Goal: Task Accomplishment & Management: Use online tool/utility

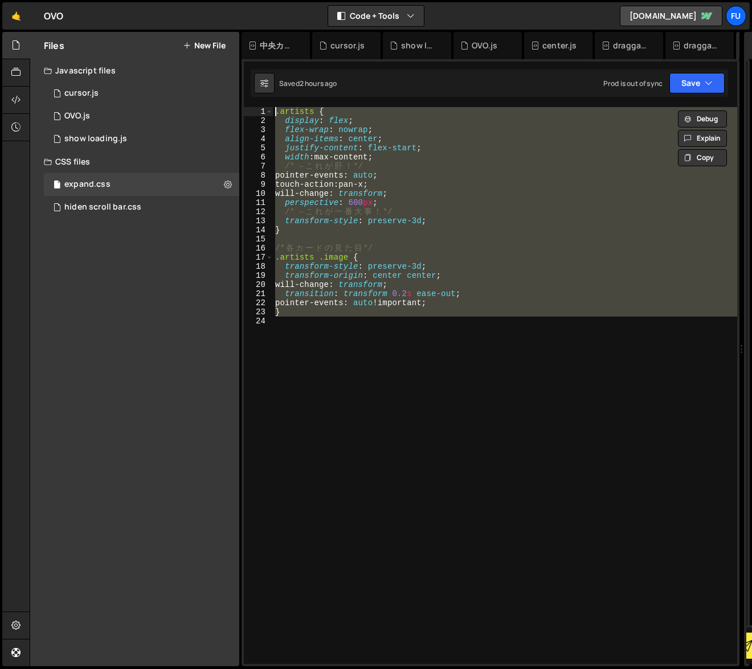
click at [420, 153] on div ".artists { display : flex ; flex-wrap : nowrap ; align-items : center ; justify…" at bounding box center [505, 385] width 464 height 557
type textarea "width: max-content;"
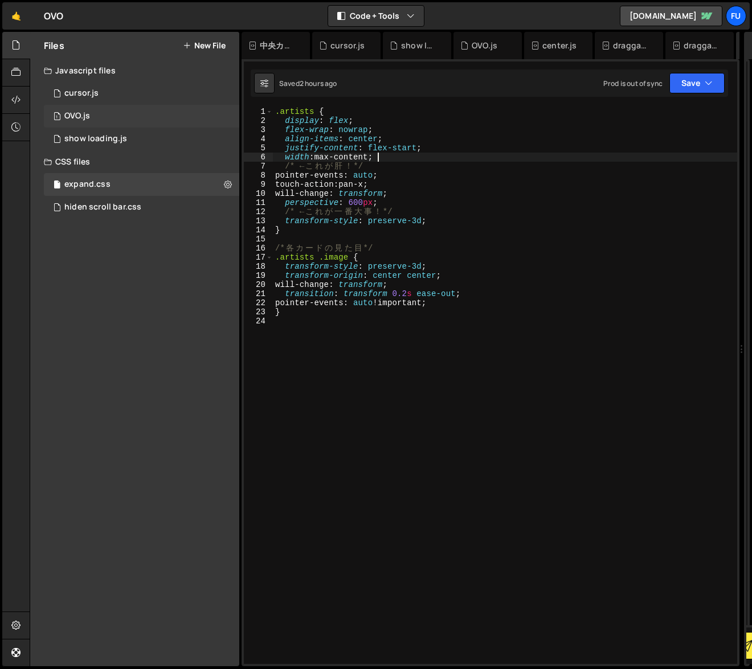
click at [134, 111] on div "1 OVO.js 0" at bounding box center [141, 116] width 195 height 23
click at [133, 118] on div "1 OVO.js 0" at bounding box center [141, 116] width 195 height 23
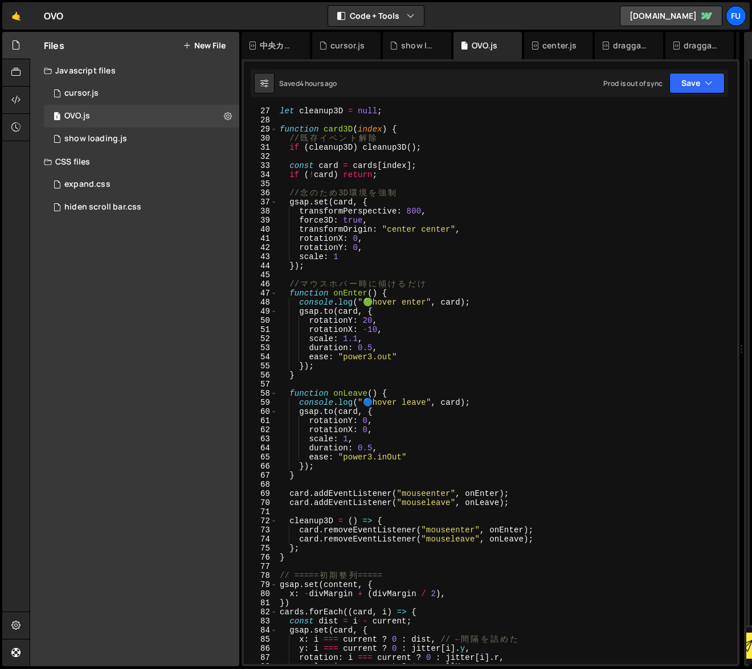
scroll to position [247, 0]
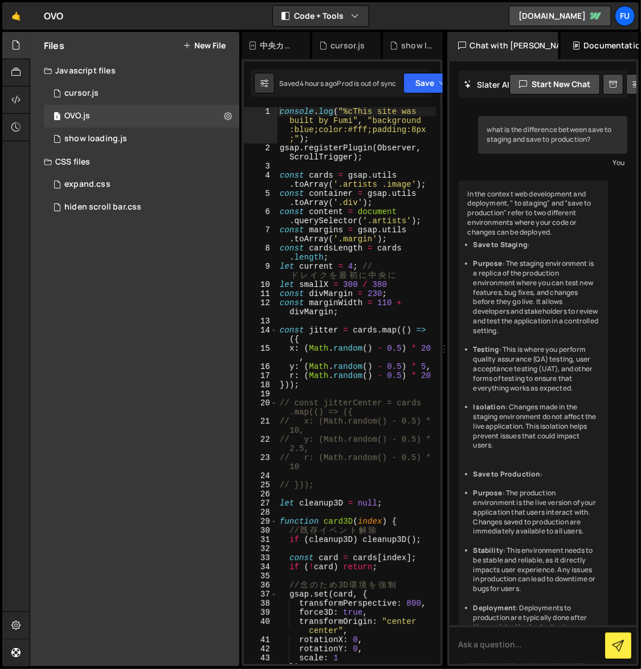
scroll to position [665, 0]
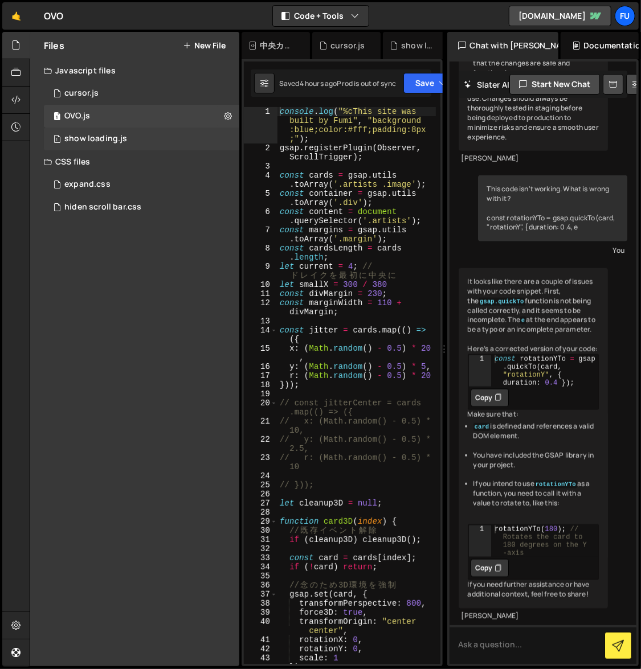
drag, startPoint x: 240, startPoint y: 134, endPoint x: 200, endPoint y: 136, distance: 39.9
click at [200, 136] on div "Files New File Javascript files 1 cursor.js 0 1 OVO.js 0 1 show loading.js 0" at bounding box center [335, 349] width 611 height 635
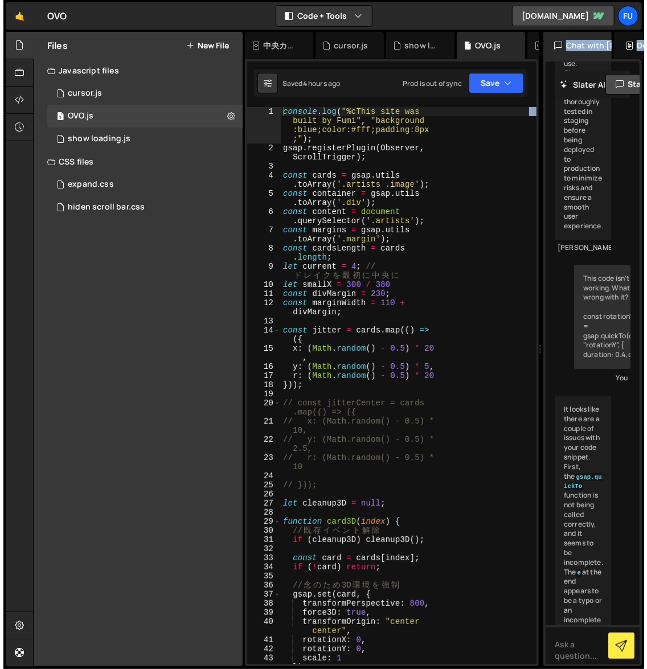
scroll to position [2187, 0]
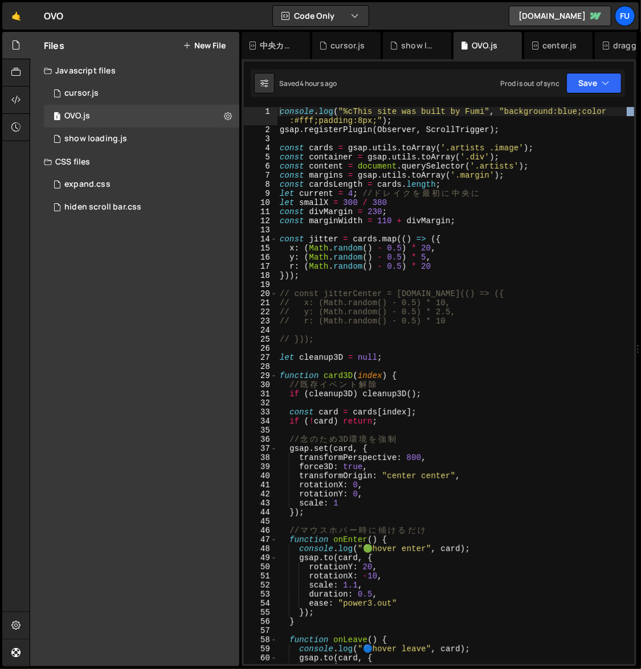
drag, startPoint x: 446, startPoint y: 137, endPoint x: 646, endPoint y: 135, distance: 200.5
click at [640, 135] on html "Projects [GEOGRAPHIC_DATA] Blog Fu Projects Your Teams Invite team member Accou…" at bounding box center [320, 334] width 641 height 669
click at [575, 168] on div "console . log ( "%cThis site was built by Fumi" , "background:blue;color :#fff;…" at bounding box center [453, 399] width 352 height 584
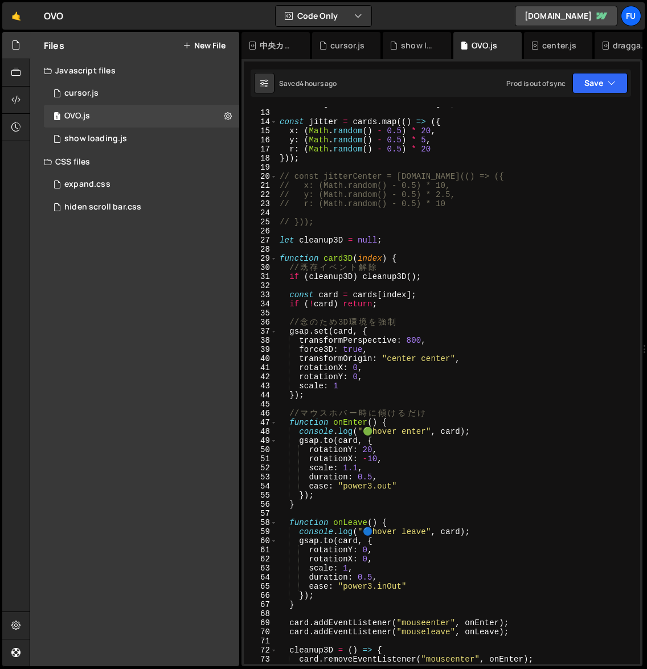
scroll to position [119, 0]
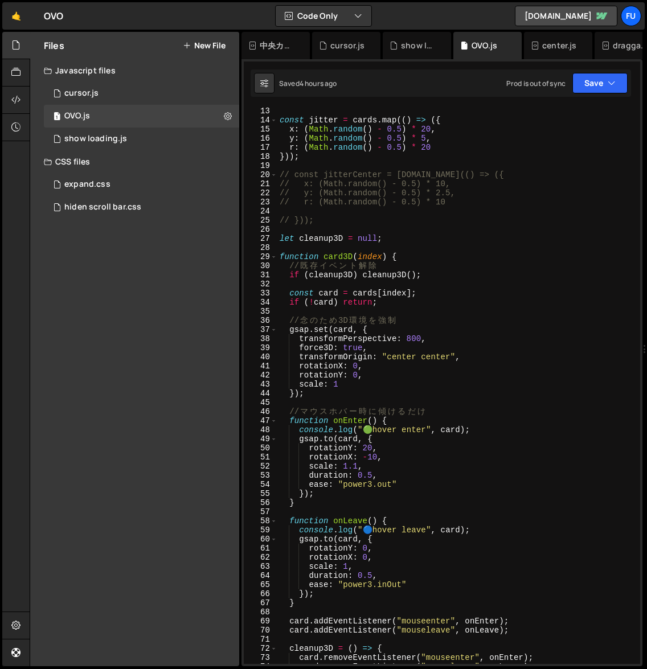
drag, startPoint x: 237, startPoint y: 255, endPoint x: 209, endPoint y: 258, distance: 28.0
click at [209, 258] on div "Files New File Javascript files 1 cursor.js 0 1 OVO.js 0 1 show loading.js 0 CS…" at bounding box center [134, 349] width 209 height 634
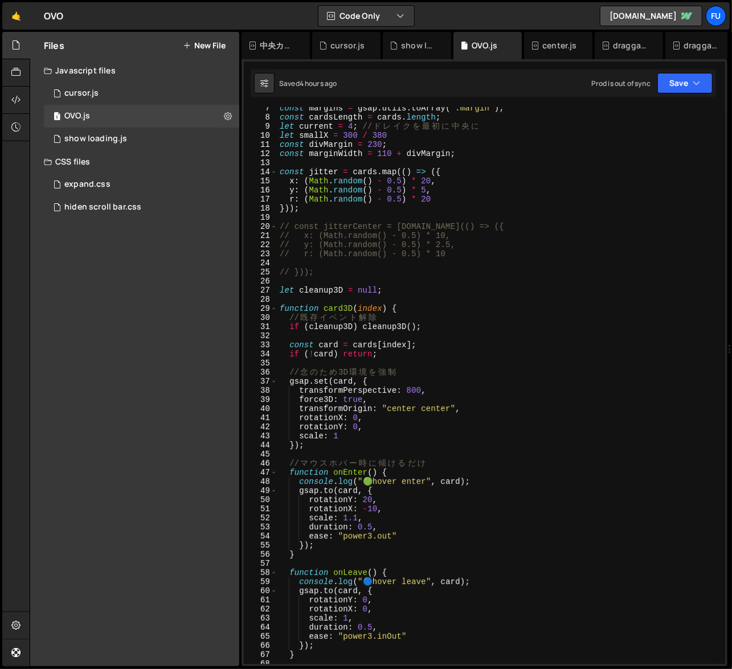
scroll to position [0, 0]
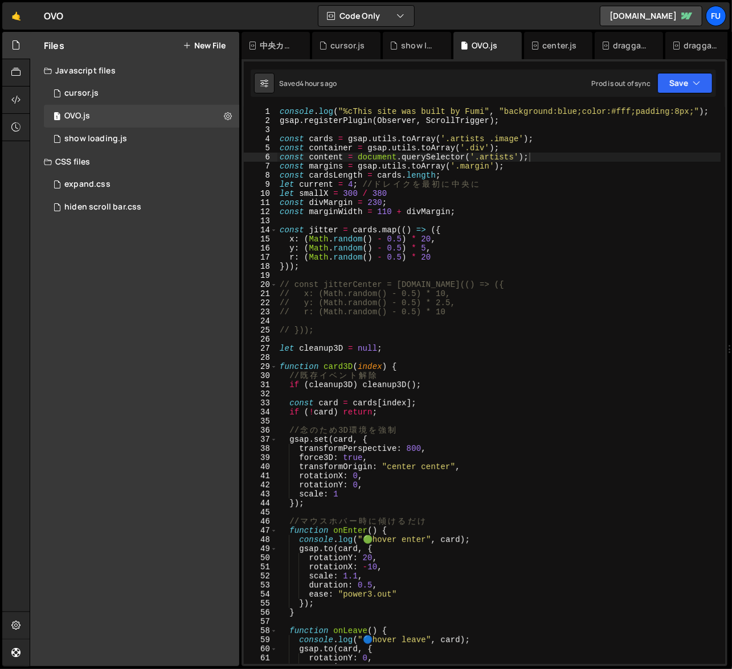
click at [343, 329] on div "console . log ( "%cThis site was built by Fumi" , "background:blue;color:#fff;p…" at bounding box center [498, 394] width 443 height 575
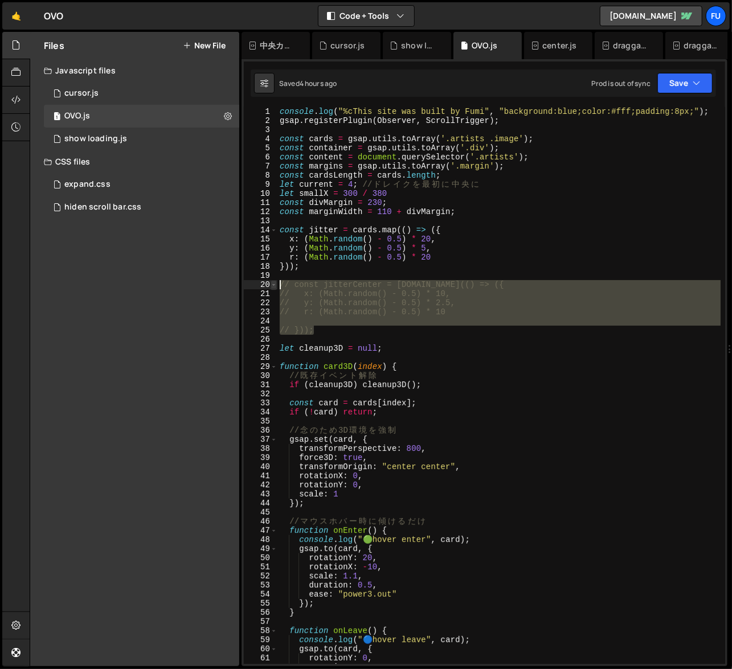
drag, startPoint x: 343, startPoint y: 330, endPoint x: 273, endPoint y: 282, distance: 85.3
click at [273, 282] on div "// })); 1 2 3 4 5 6 7 8 9 10 11 12 13 14 15 16 17 18 19 20 21 22 23 24 25 26 27…" at bounding box center [484, 385] width 481 height 557
click at [356, 332] on div "console . log ( "%cThis site was built by Fumi" , "background:blue;color:#fff;p…" at bounding box center [498, 385] width 443 height 557
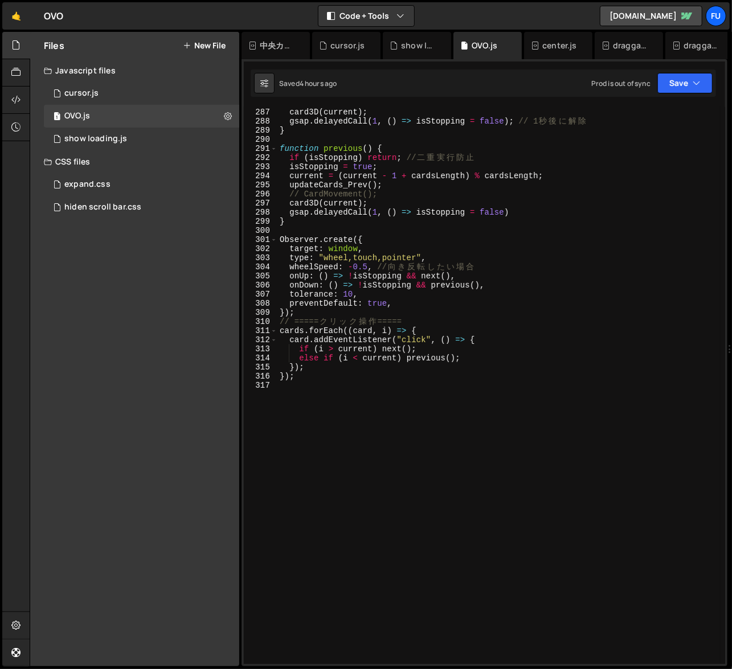
scroll to position [2605, 0]
click at [396, 375] on div "// CardMovement(); card3D ( current ) ; gsap . delayedCall ( 1 , ( ) => isStopp…" at bounding box center [498, 386] width 443 height 575
type textarea "});"
click at [329, 313] on div "// CardMovement(); card3D ( current ) ; gsap . delayedCall ( 1 , ( ) => isStopp…" at bounding box center [498, 386] width 443 height 575
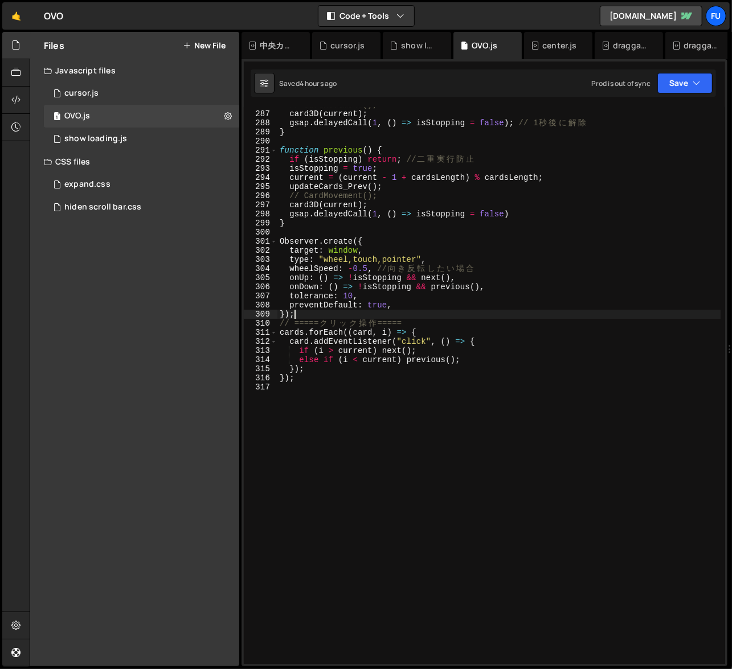
scroll to position [2601, 0]
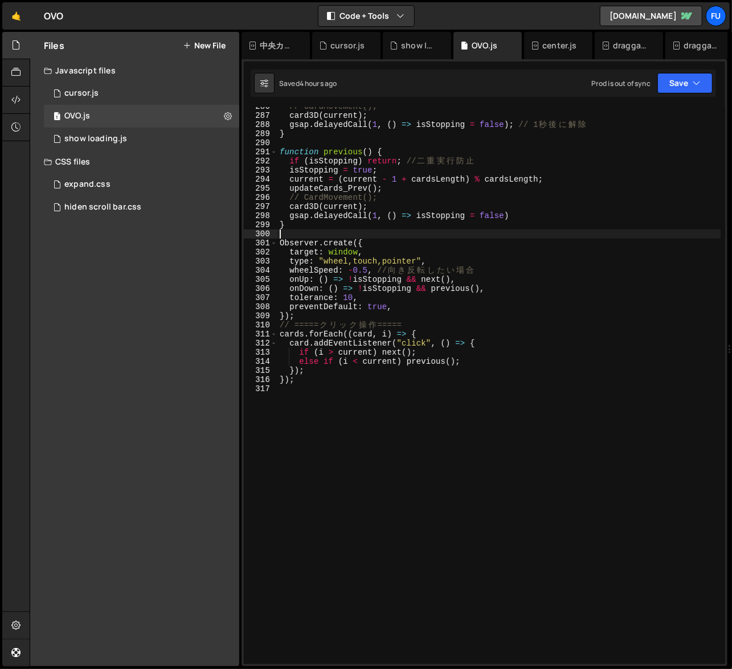
click at [326, 230] on div "// CardMovement(); card3D ( current ) ; gsap . delayedCall ( 1 , ( ) => isStopp…" at bounding box center [498, 389] width 443 height 575
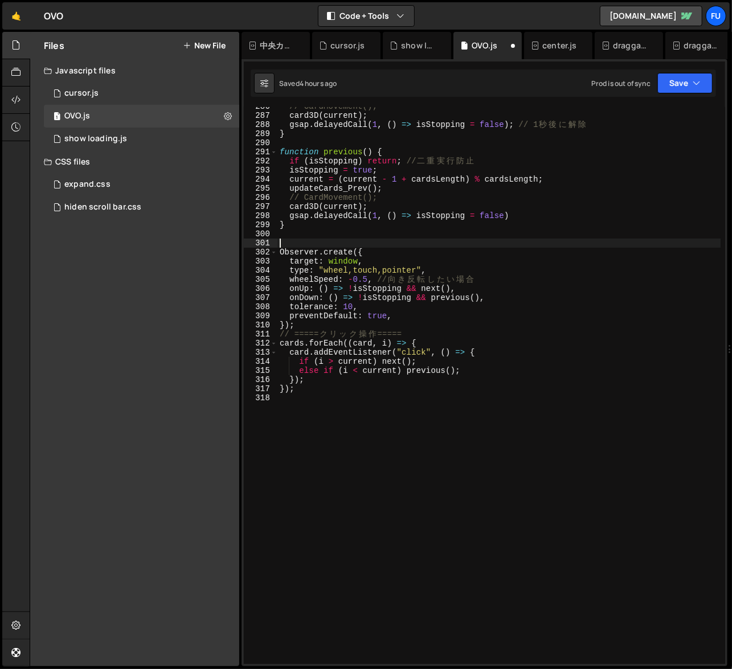
paste textarea "console.log("cards length:", cards.length);"
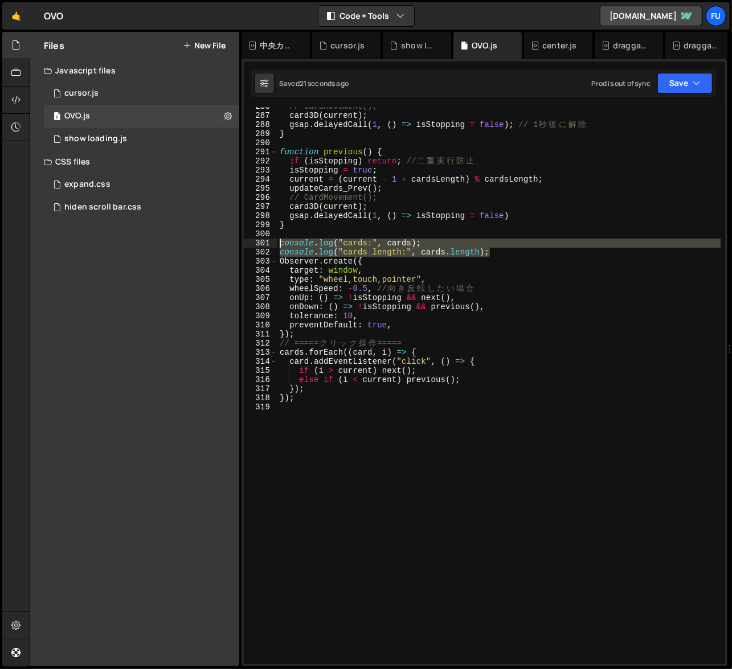
drag, startPoint x: 502, startPoint y: 252, endPoint x: 269, endPoint y: 244, distance: 233.6
click at [269, 244] on div "console.log("cards length:", cards.length); 286 287 288 289 290 291 292 293 294…" at bounding box center [484, 385] width 481 height 557
type textarea "console.log("cards:", cards); console.log("cards length:", cards.length);"
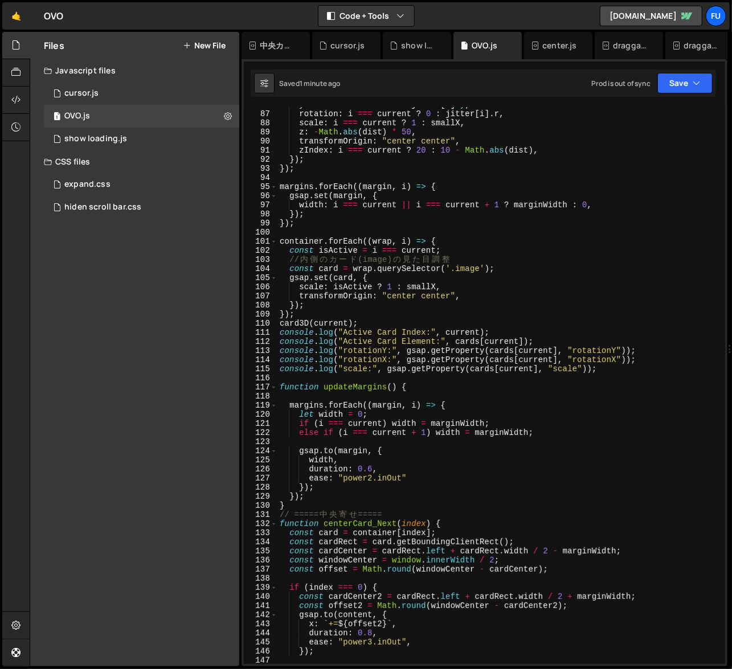
scroll to position [793, 0]
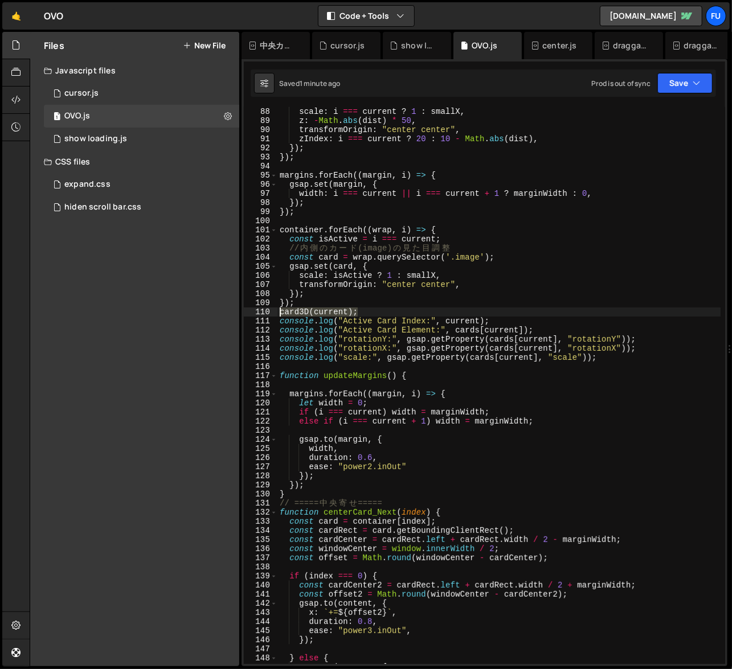
drag, startPoint x: 366, startPoint y: 310, endPoint x: 266, endPoint y: 314, distance: 99.7
click at [266, 314] on div "87 88 89 90 91 92 93 94 95 96 97 98 99 100 101 102 103 104 105 106 107 108 109 …" at bounding box center [484, 385] width 481 height 557
paste textarea "}"
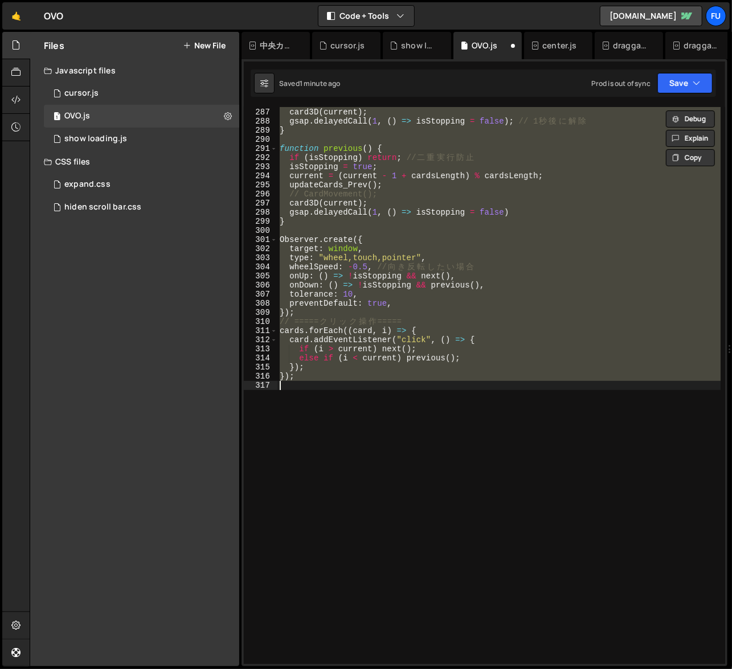
scroll to position [2605, 0]
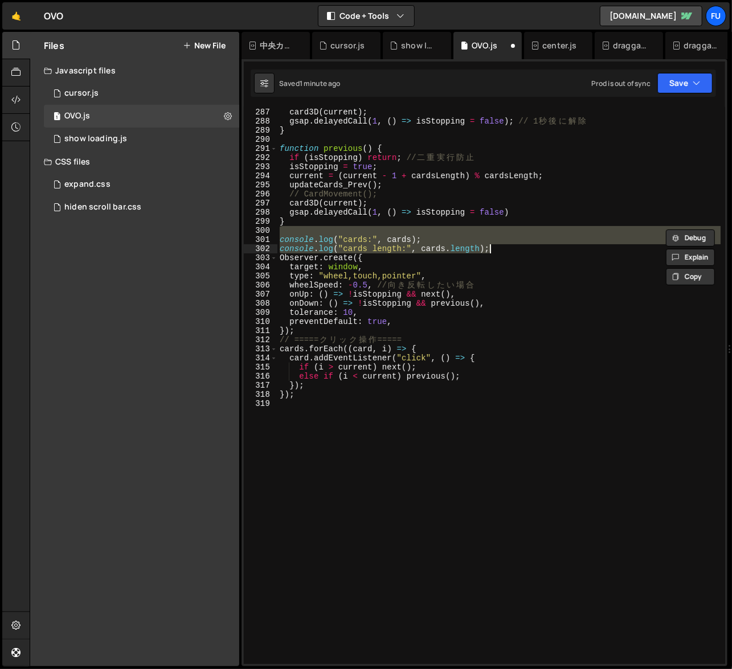
type textarea "});"
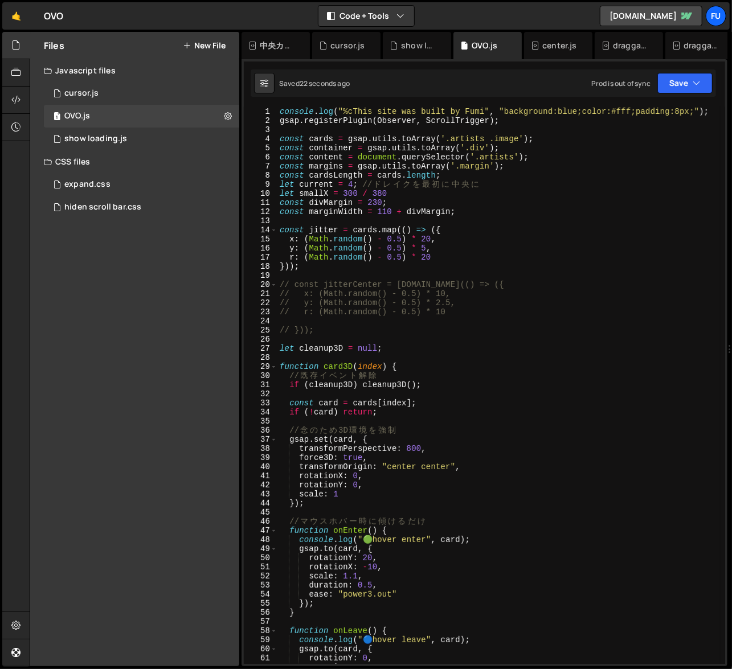
scroll to position [0, 0]
click at [422, 372] on div "console . log ( "%cThis site was built by Fumi" , "background:blue;color:#fff;p…" at bounding box center [498, 394] width 443 height 575
click at [398, 412] on div "console . log ( "%cThis site was built by Fumi" , "background:blue;color:#fff;p…" at bounding box center [498, 394] width 443 height 575
type textarea "if (!card) return;"
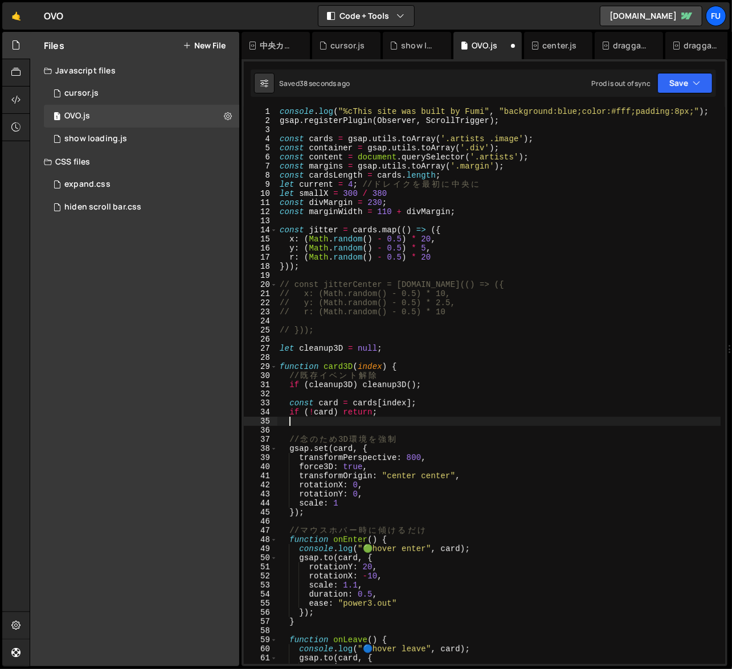
paste textarea "}"
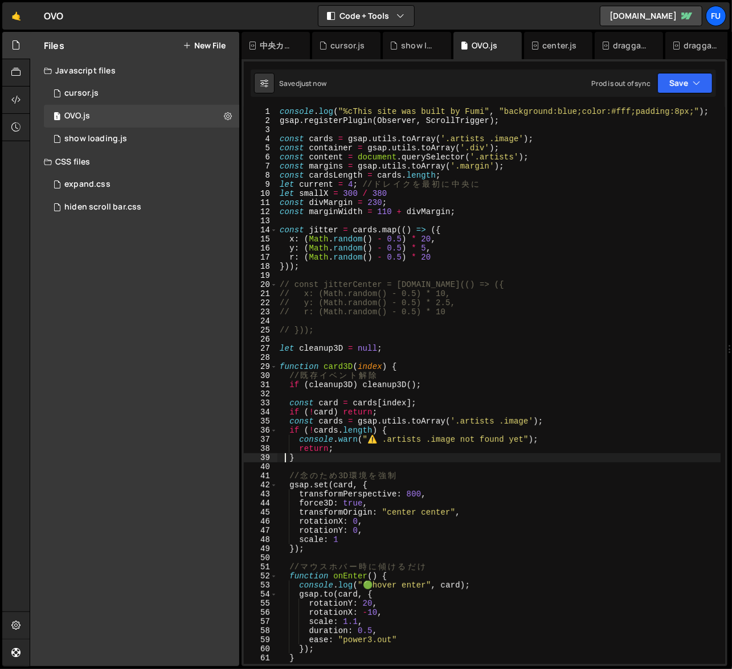
type textarea "}"
click at [332, 464] on div "console . log ( "%cThis site was built by Fumi" , "background:blue;color:#fff;p…" at bounding box center [498, 394] width 443 height 575
click at [332, 461] on div "console . log ( "%cThis site was built by Fumi" , "background:blue;color:#fff;p…" at bounding box center [498, 394] width 443 height 575
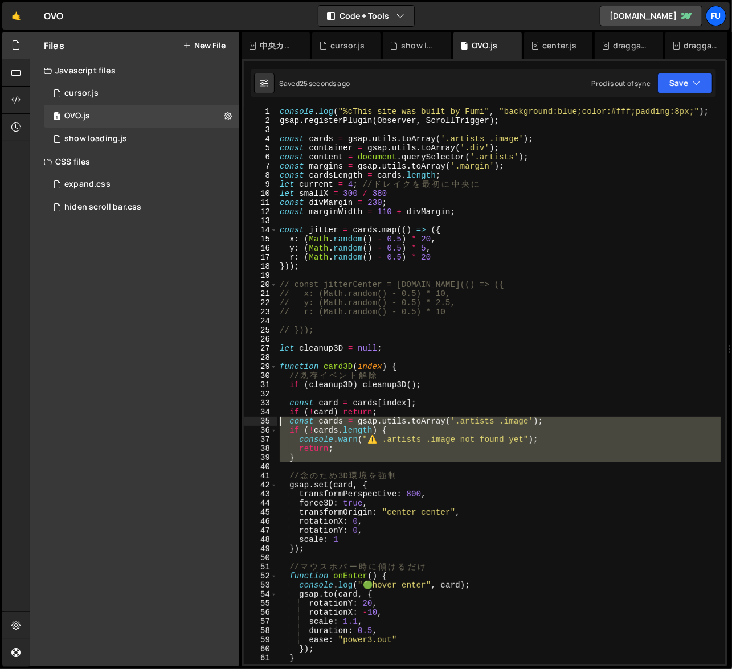
drag, startPoint x: 332, startPoint y: 465, endPoint x: 262, endPoint y: 420, distance: 83.2
click at [262, 420] on div "} 1 2 3 4 5 6 7 8 9 10 11 12 13 14 15 16 17 18 19 20 21 22 23 24 25 26 27 28 29…" at bounding box center [484, 385] width 481 height 557
click at [318, 441] on div "console . log ( "%cThis site was built by Fumi" , "background:blue;color:#fff;p…" at bounding box center [498, 385] width 443 height 557
type textarea "console.warn("⚠️ .artists .image not found yet");"
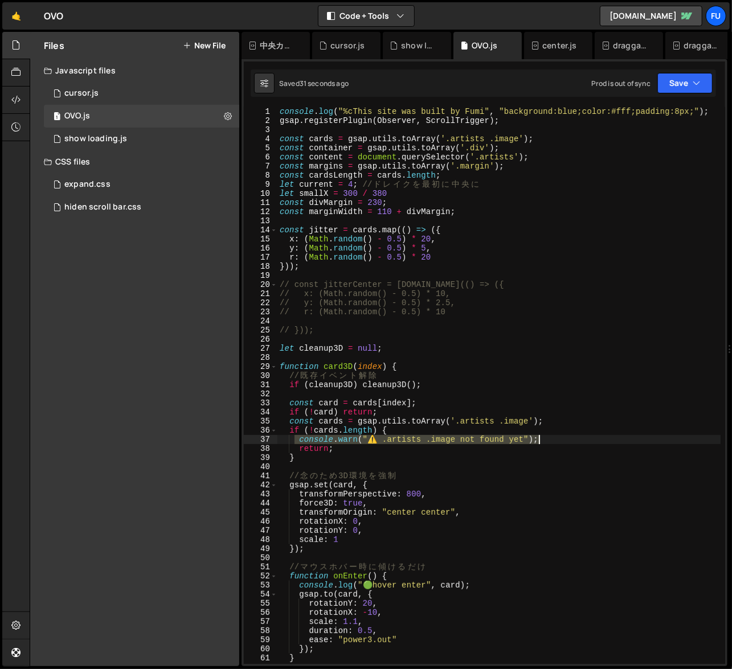
drag, startPoint x: 294, startPoint y: 440, endPoint x: 566, endPoint y: 437, distance: 271.7
click at [566, 437] on div "console . log ( "%cThis site was built by Fumi" , "background:blue;color:#fff;p…" at bounding box center [498, 394] width 443 height 575
click at [343, 412] on div "console . log ( "%cThis site was built by Fumi" , "background:blue;color:#fff;p…" at bounding box center [498, 394] width 443 height 575
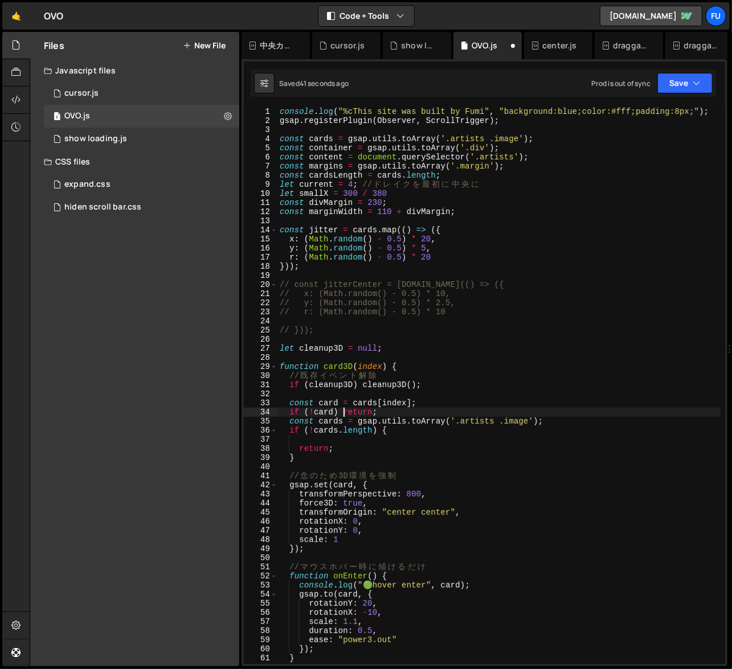
scroll to position [0, 5]
paste textarea "console.warn("⚠️ .artists .image not found yet");"
click at [628, 412] on div "console . log ( "%cThis site was built by Fumi" , "background:blue;color:#fff;p…" at bounding box center [498, 394] width 443 height 575
type textarea "』"
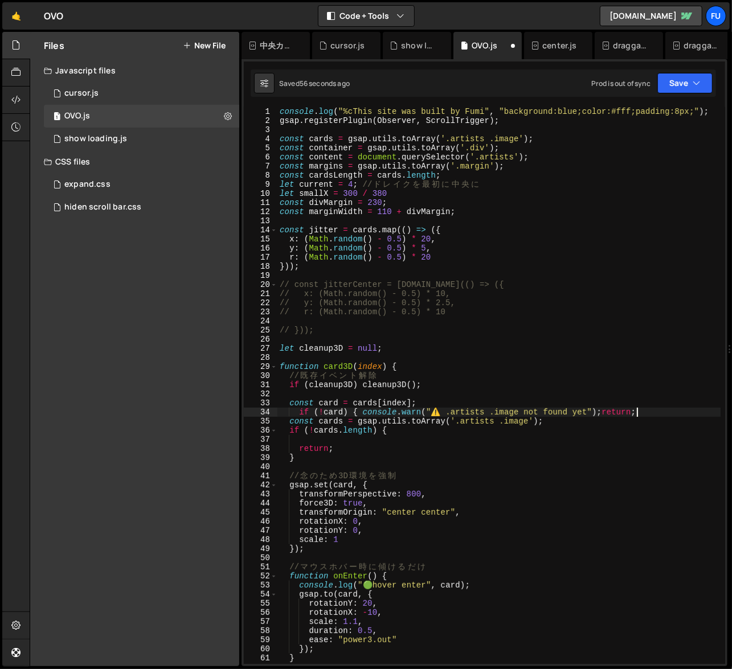
click at [402, 458] on div "console . log ( "%cThis site was built by Fumi" , "background:blue;color:#fff;p…" at bounding box center [498, 394] width 443 height 575
drag, startPoint x: 659, startPoint y: 401, endPoint x: 655, endPoint y: 406, distance: 6.5
click at [640, 402] on div "console . log ( "%cThis site was built by Fumi" , "background:blue;color:#fff;p…" at bounding box center [498, 394] width 443 height 575
click at [640, 409] on div "console . log ( "%cThis site was built by Fumi" , "background:blue;color:#fff;p…" at bounding box center [498, 394] width 443 height 575
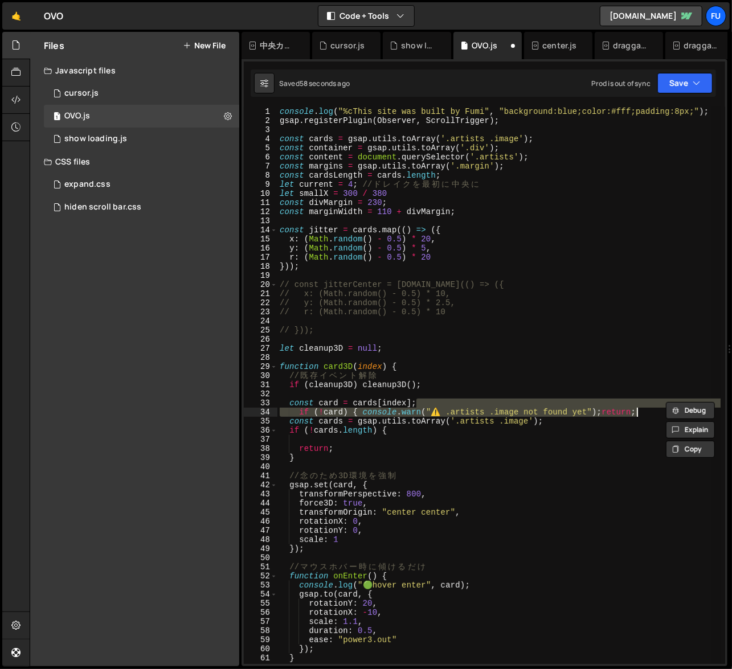
click at [640, 412] on div "console . log ( "%cThis site was built by Fumi" , "background:blue;color:#fff;p…" at bounding box center [498, 385] width 443 height 557
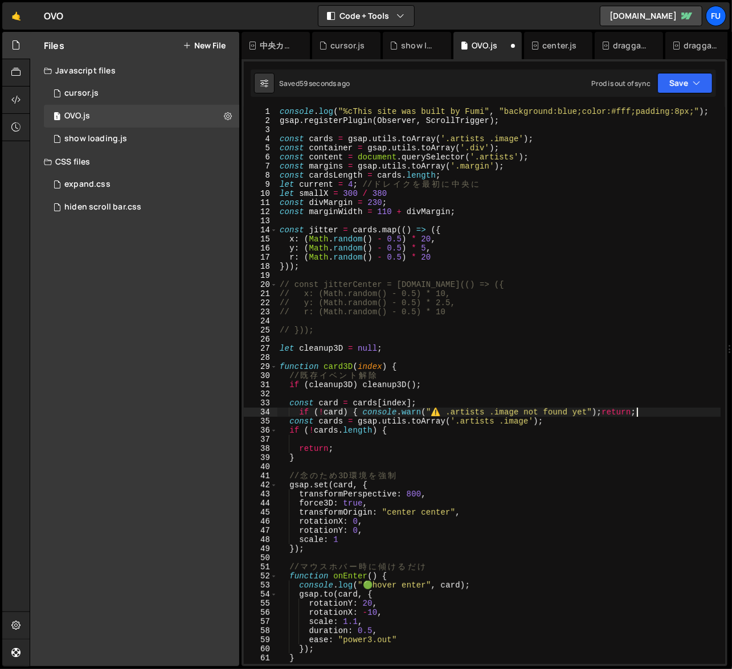
scroll to position [0, 25]
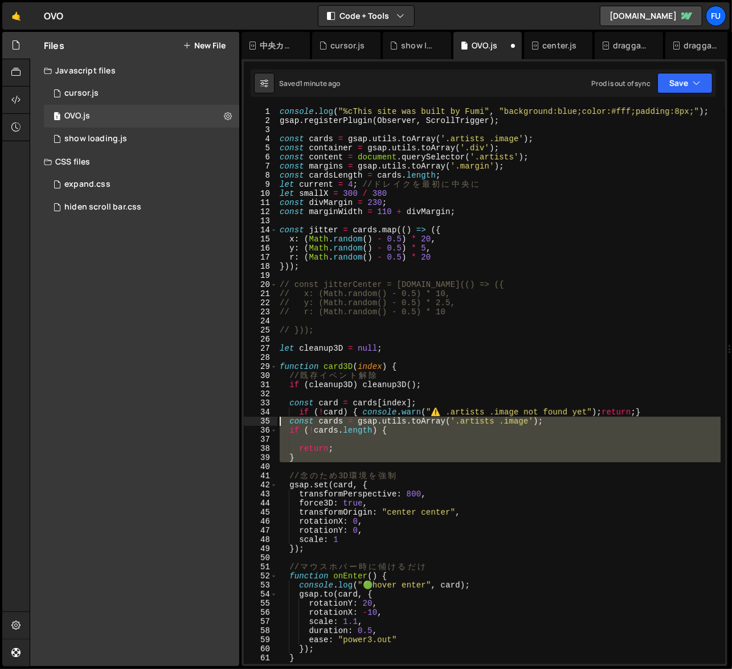
drag, startPoint x: 325, startPoint y: 466, endPoint x: 247, endPoint y: 425, distance: 88.1
click at [247, 425] on div "if (!card) { console.warn("⚠️ .artists .image not found yet");return;} 1 2 3 4 …" at bounding box center [484, 385] width 481 height 557
type textarea "const cards = gsap.utils.toArray('.artists .image'); if (!cards.length) {"
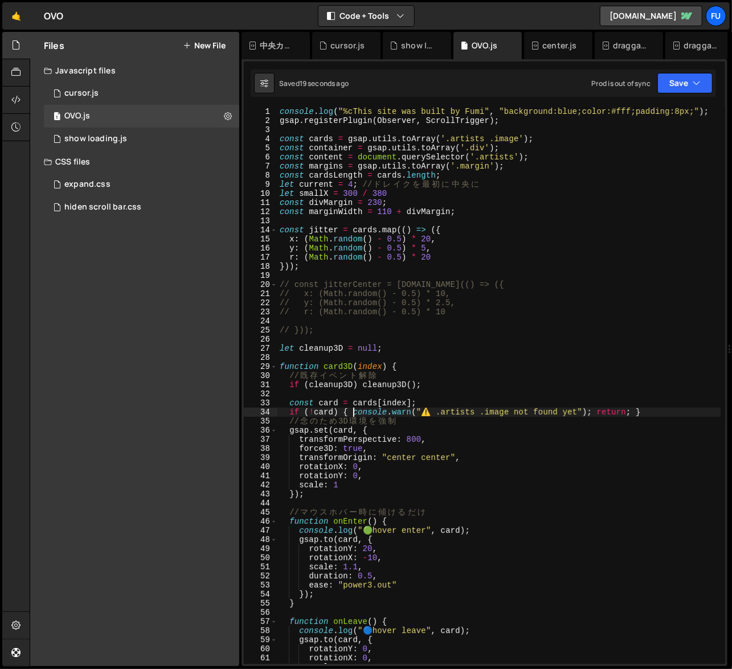
click at [354, 412] on div "console . log ( "%cThis site was built by Fumi" , "background:blue;color:#fff;p…" at bounding box center [498, 394] width 443 height 575
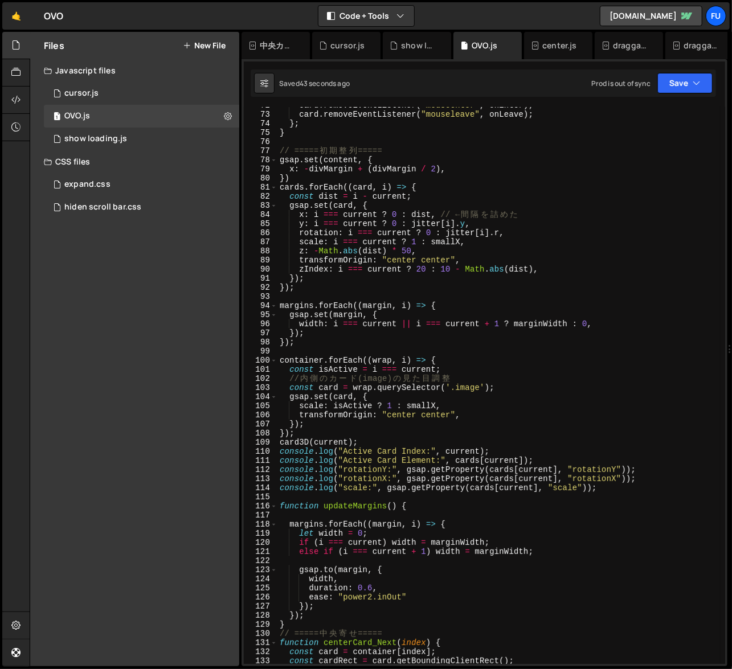
scroll to position [653, 0]
click at [557, 442] on div "card . removeEventListener ( "mouseenter" , onEnter ) ; card . removeEventListe…" at bounding box center [498, 388] width 443 height 575
type textarea "card3D(current);"
click at [615, 493] on div "card . removeEventListener ( "mouseenter" , onEnter ) ; card . removeEventListe…" at bounding box center [498, 388] width 443 height 575
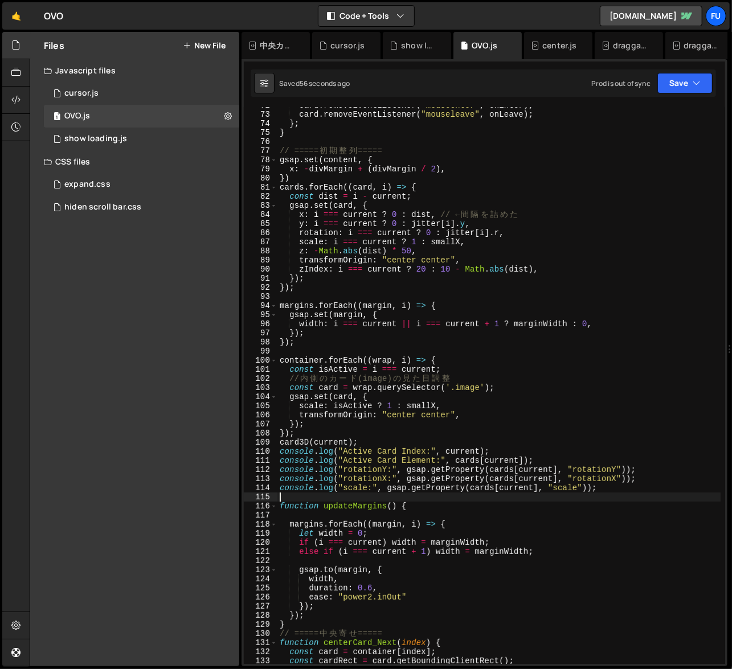
scroll to position [0, 0]
click at [616, 490] on div "card . removeEventListener ( "mouseenter" , onEnter ) ; card . removeEventListe…" at bounding box center [498, 388] width 443 height 575
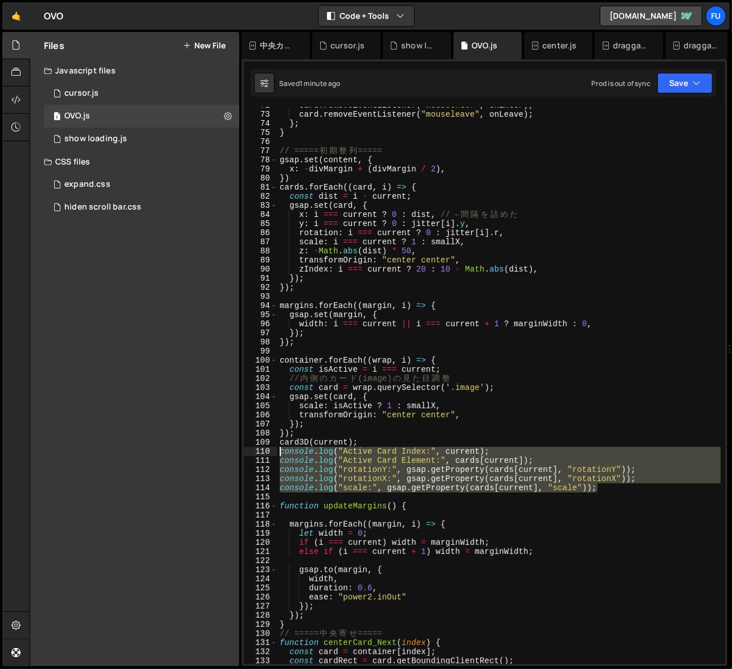
drag, startPoint x: 616, startPoint y: 490, endPoint x: 243, endPoint y: 456, distance: 374.6
click at [243, 456] on div "XXXXXXXXXXXXXXXXXXXXXXXXXXXXXXXXXXXXXXXXXXXXXXXXXXXXXXXXXXXXXXXXXXXXXXXXXXXXXXX…" at bounding box center [484, 362] width 486 height 607
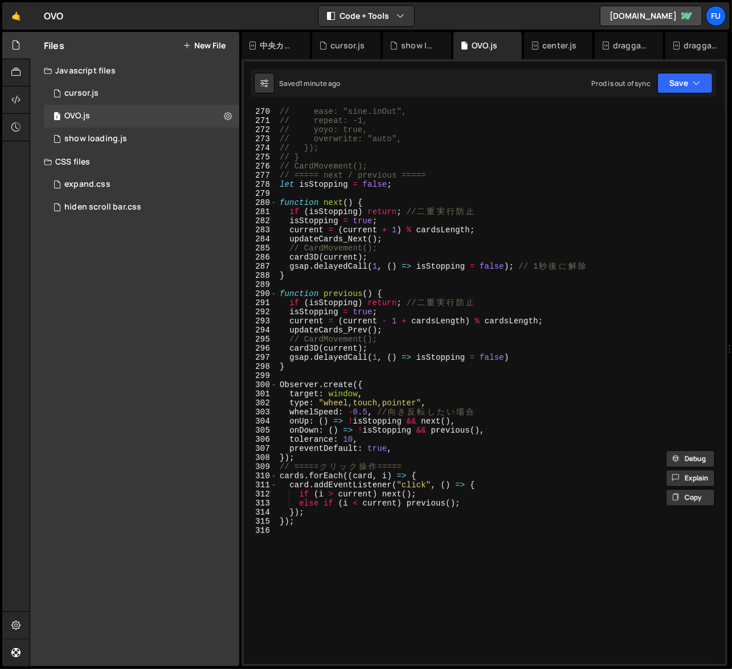
scroll to position [2449, 0]
click at [382, 349] on div "// duration: 3, // ease: "sine.inOut", // repeat: -1, // yoyo: true, // overwri…" at bounding box center [498, 387] width 443 height 575
type textarea "card3D(current);"
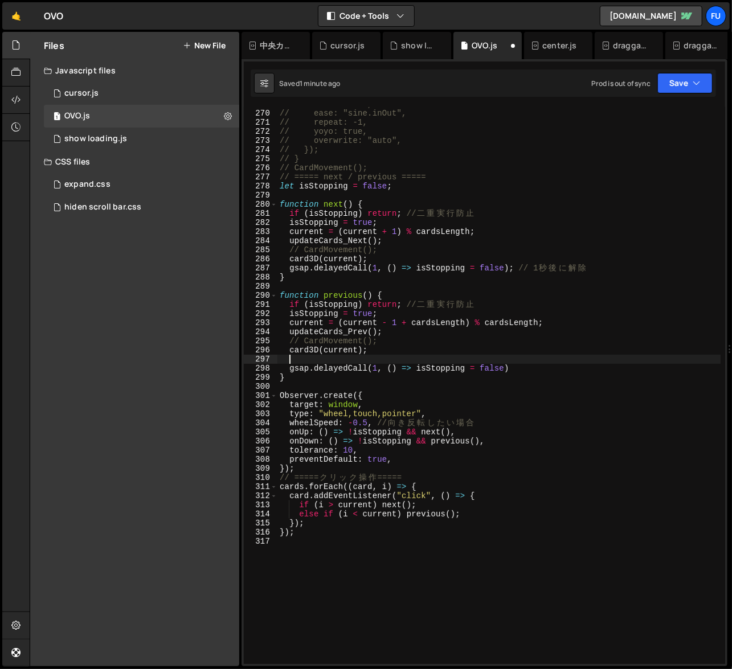
scroll to position [0, 0]
paste textarea "console.log("scale:", gsap.getProperty(cards[current], "scale"));"
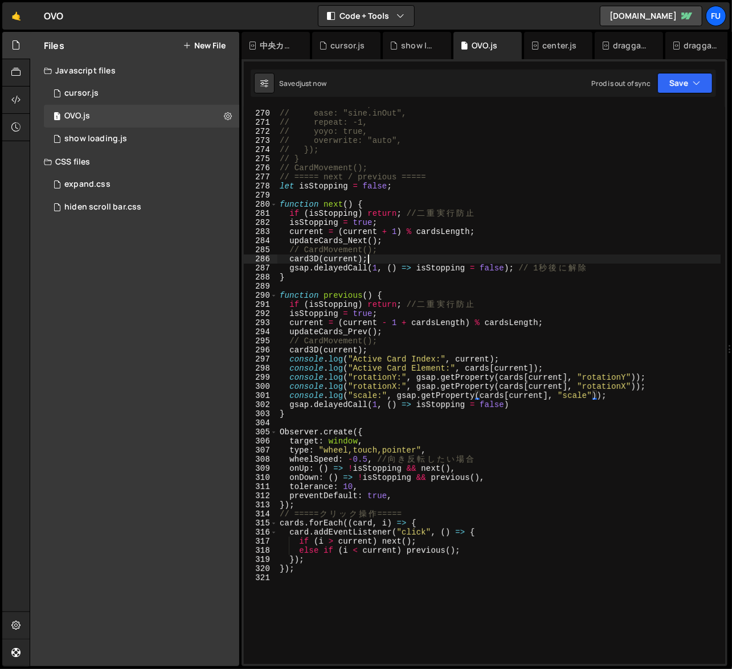
click at [378, 261] on div "// duration: 3, // ease: "sine.inOut", // repeat: -1, // yoyo: true, // overwri…" at bounding box center [498, 387] width 443 height 575
type textarea "card3D(current);"
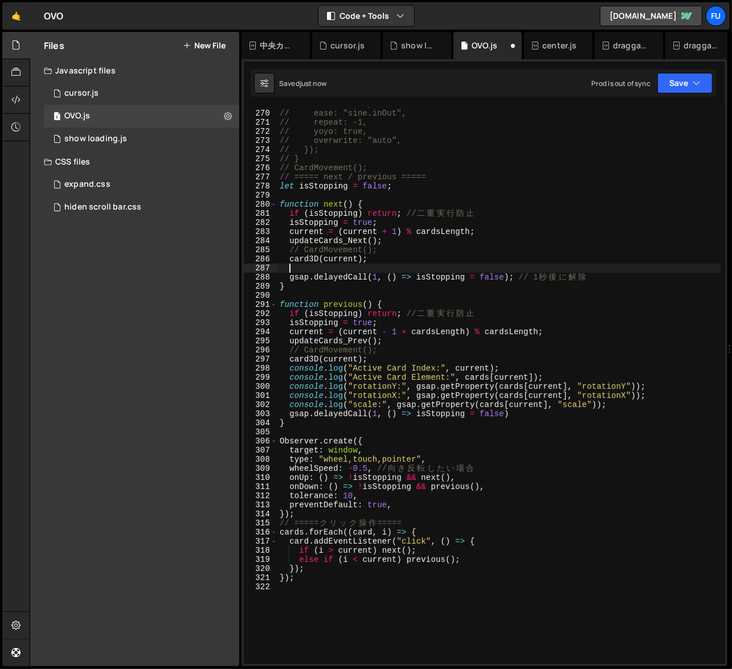
paste textarea "console.log("scale:", gsap.getProperty(cards[current], "scale"));"
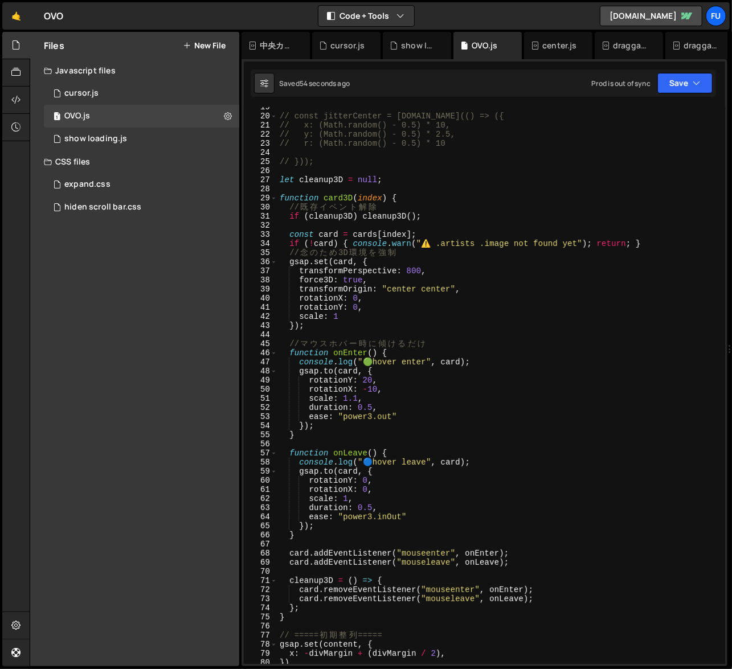
scroll to position [170, 0]
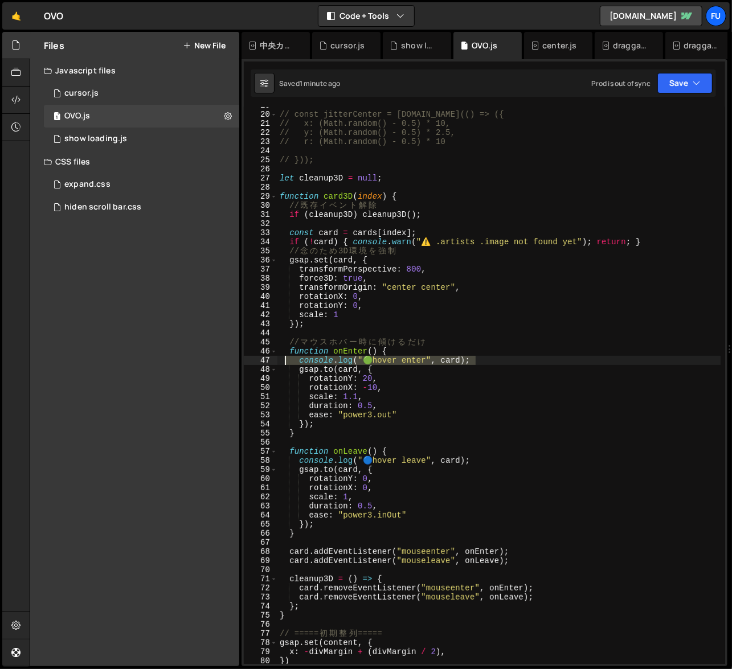
drag, startPoint x: 483, startPoint y: 358, endPoint x: 283, endPoint y: 357, distance: 200.5
click at [283, 357] on div "// const jitterCenter = [DOMAIN_NAME](() => ({ // x: (Math.random() - 0.5) * 10…" at bounding box center [498, 388] width 443 height 575
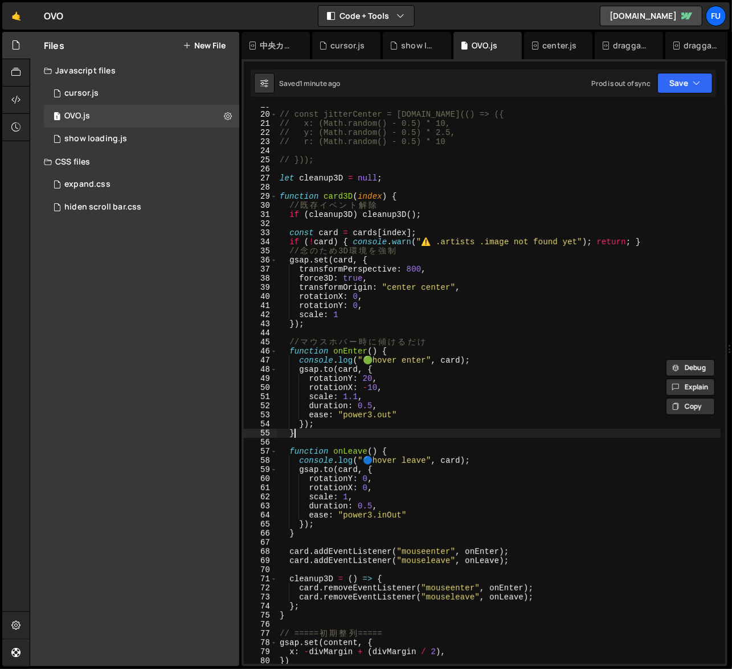
click at [353, 429] on div "// const jitterCenter = [DOMAIN_NAME](() => ({ // x: (Math.random() - 0.5) * 10…" at bounding box center [498, 388] width 443 height 575
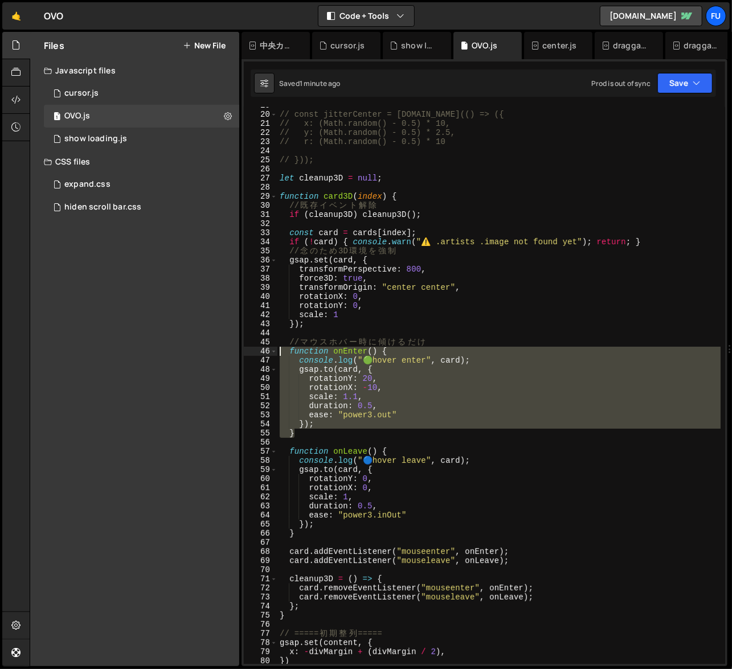
drag, startPoint x: 321, startPoint y: 434, endPoint x: 281, endPoint y: 354, distance: 89.1
click at [281, 354] on div "// const jitterCenter = [DOMAIN_NAME](() => ({ // x: (Math.random() - 0.5) * 10…" at bounding box center [498, 388] width 443 height 575
type textarea "function onEnter() { console.log("🟢 hover enter", card);"
click at [374, 445] on div "// const jitterCenter = [DOMAIN_NAME](() => ({ // x: (Math.random() - 0.5) * 10…" at bounding box center [498, 388] width 443 height 575
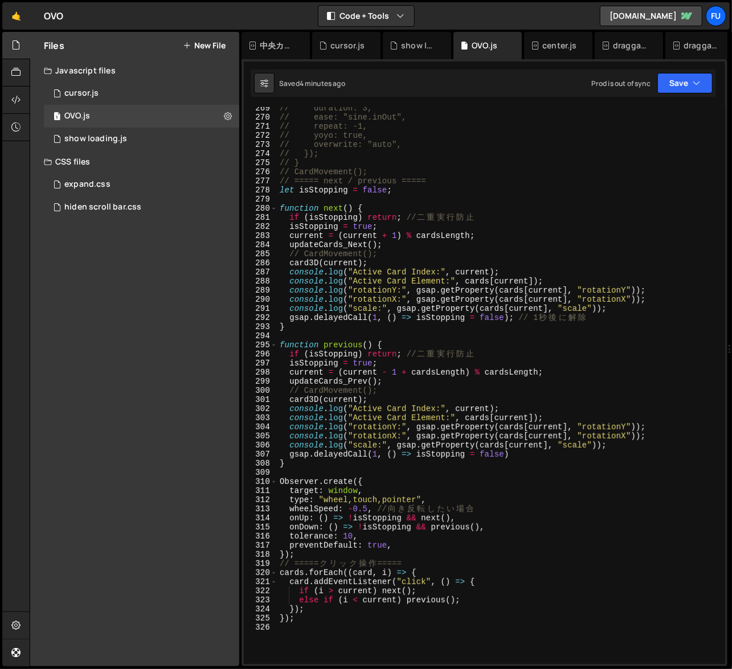
scroll to position [2447, 0]
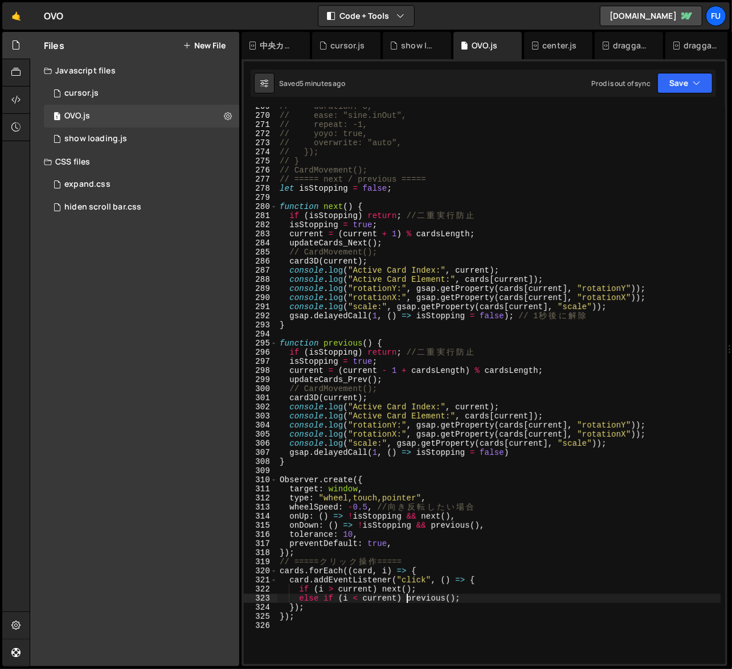
click at [408, 603] on div "// duration: 3, // ease: "sine.inOut", // repeat: -1, // yoyo: true, // overwri…" at bounding box center [498, 389] width 443 height 575
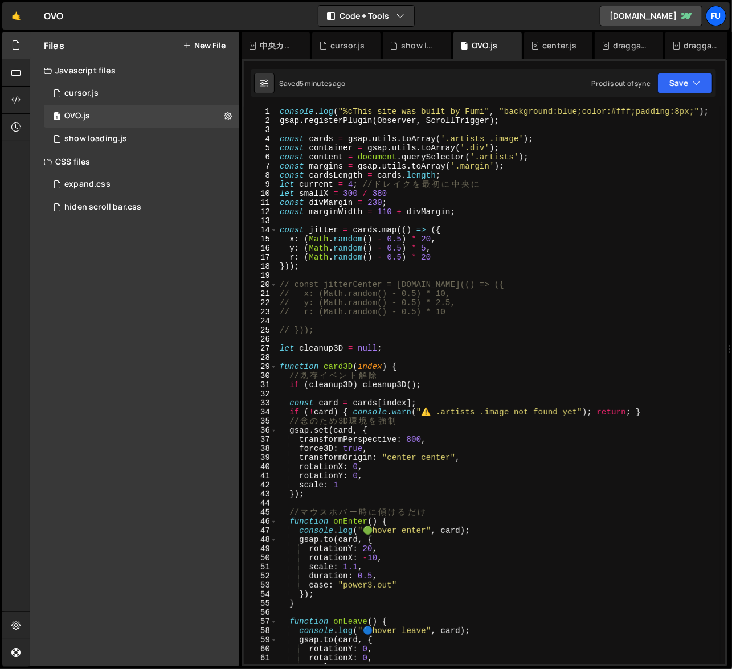
scroll to position [0, 0]
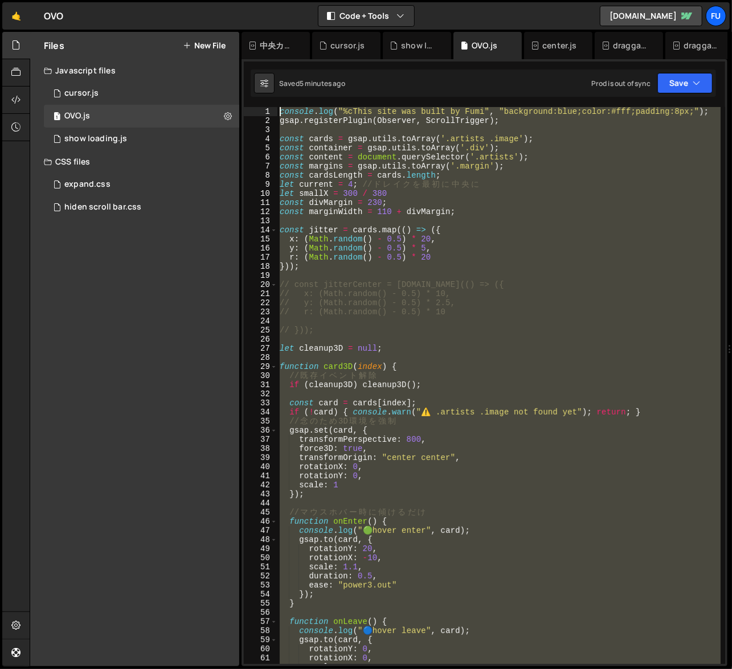
drag, startPoint x: 378, startPoint y: 621, endPoint x: 263, endPoint y: 94, distance: 539.2
click at [263, 94] on div "Debug Explain Copy 中央カードゆらゆら.js cursor.js show loading.js OVO.js center.js drag…" at bounding box center [484, 349] width 486 height 635
click at [458, 333] on div "console . log ( "%cThis site was built by Fumi" , "background:blue;color:#fff;p…" at bounding box center [498, 385] width 443 height 557
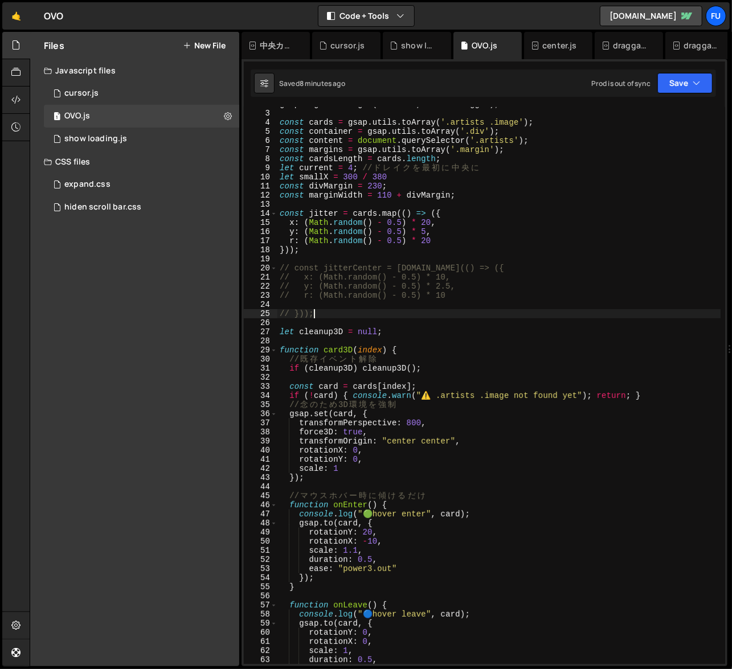
scroll to position [17, 0]
click at [378, 388] on div "gsap . registerPlugin ( Observer , ScrollTrigger ) ; const cards = gsap . utils…" at bounding box center [498, 387] width 443 height 575
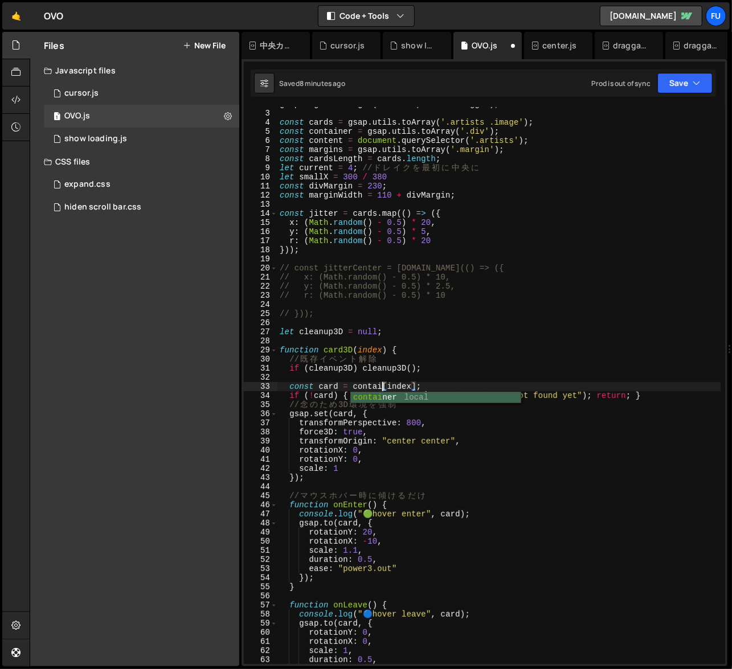
scroll to position [0, 8]
click at [449, 476] on div "gsap . registerPlugin ( Observer , ScrollTrigger ) ; const cards = gsap . utils…" at bounding box center [498, 387] width 443 height 575
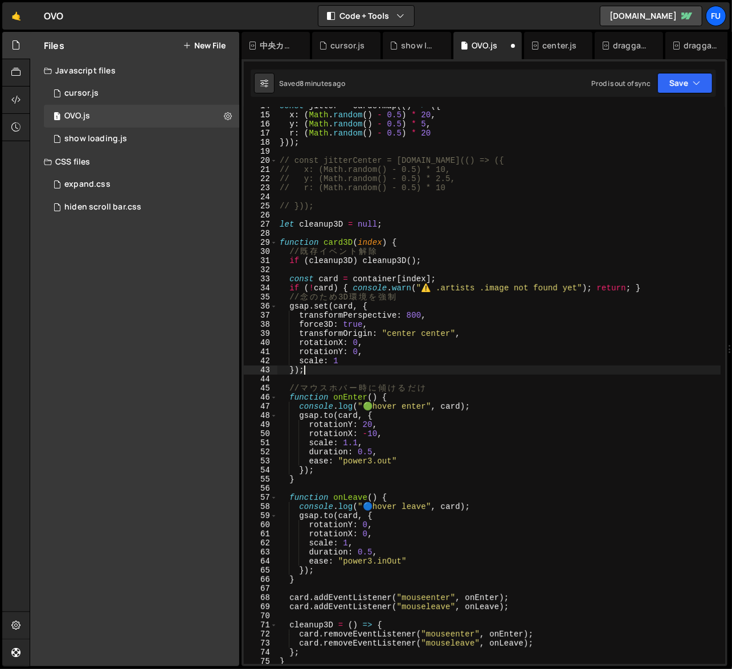
scroll to position [124, 0]
type textarea "});"
click at [640, 83] on button "Save" at bounding box center [684, 83] width 55 height 21
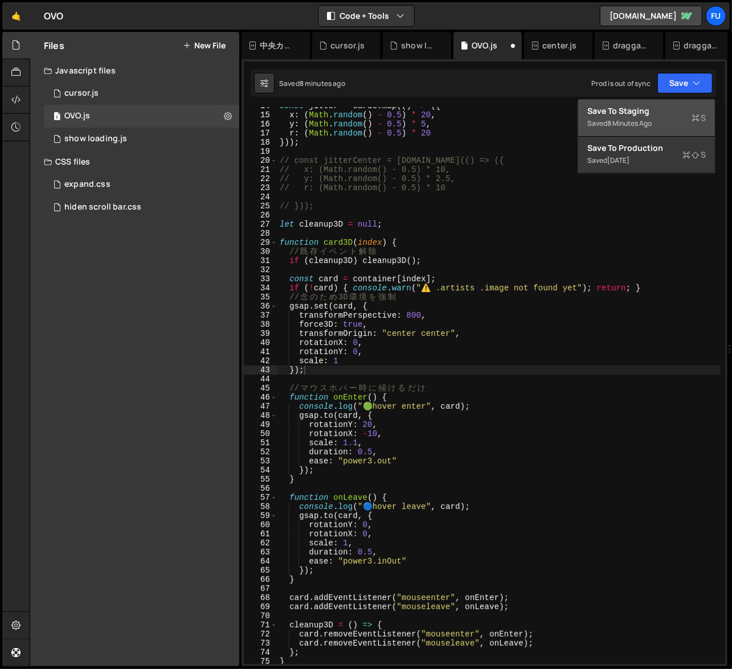
click at [640, 112] on div "Save to Staging S" at bounding box center [646, 110] width 118 height 11
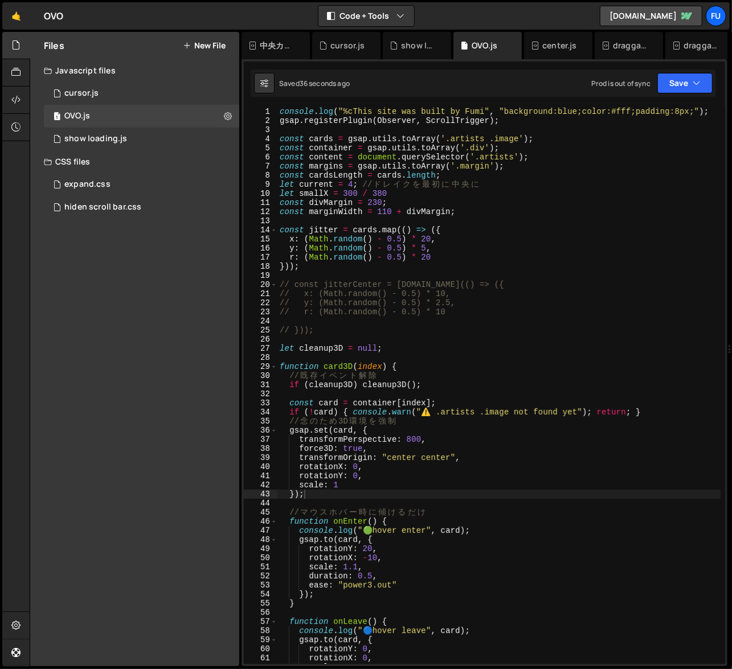
scroll to position [0, 0]
click at [640, 84] on button "Save" at bounding box center [684, 83] width 55 height 21
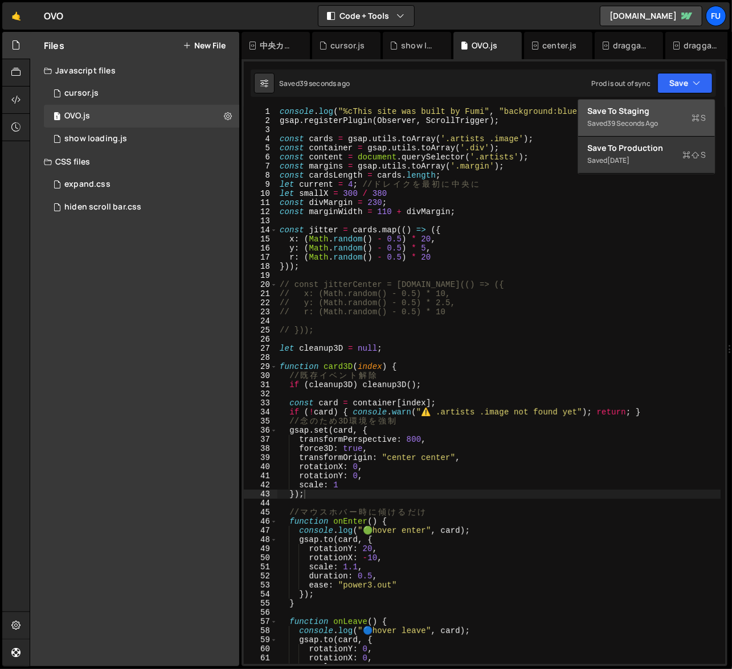
click at [640, 109] on div "Save to Staging S" at bounding box center [646, 110] width 118 height 11
